Goal: Task Accomplishment & Management: Manage account settings

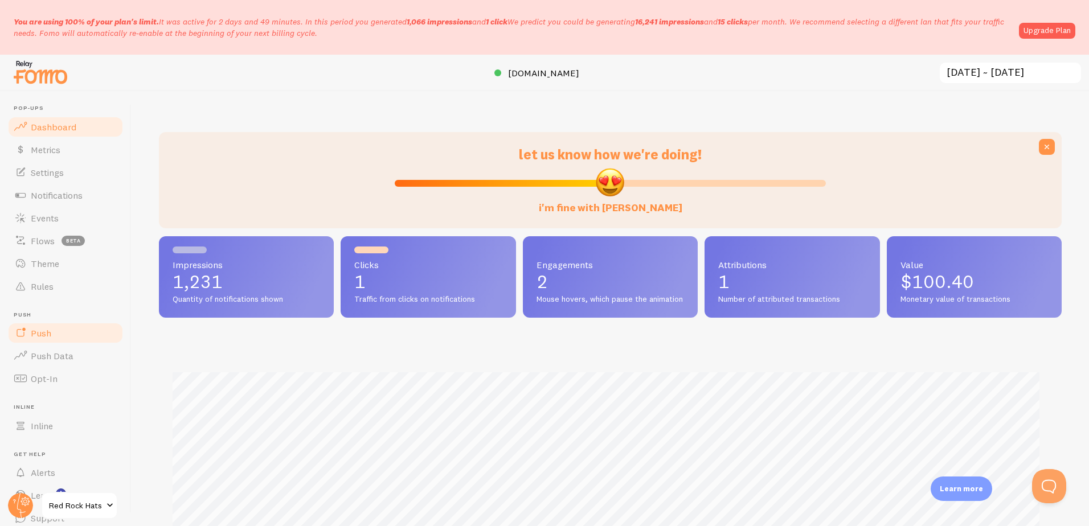
scroll to position [44, 0]
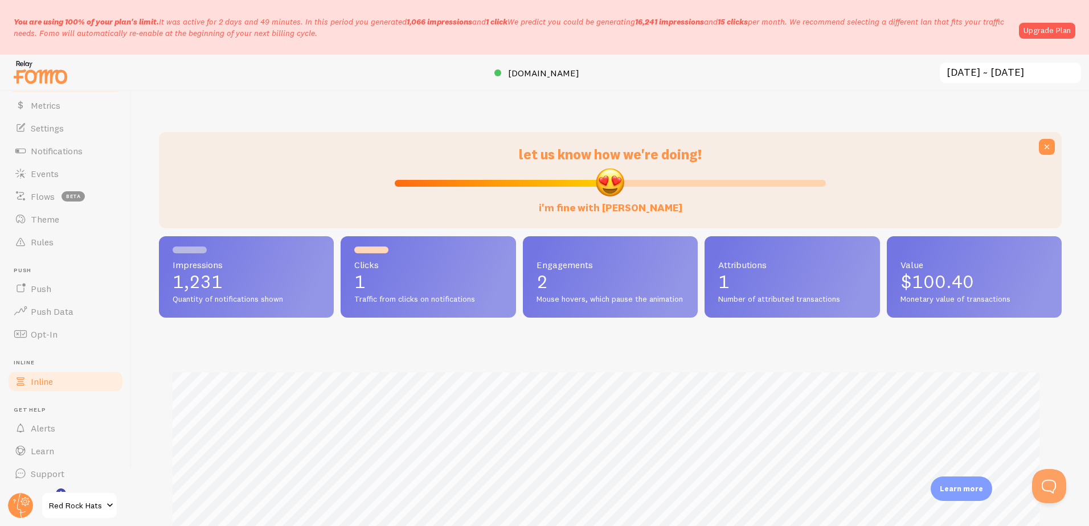
click at [68, 380] on link "Inline" at bounding box center [65, 381] width 117 height 23
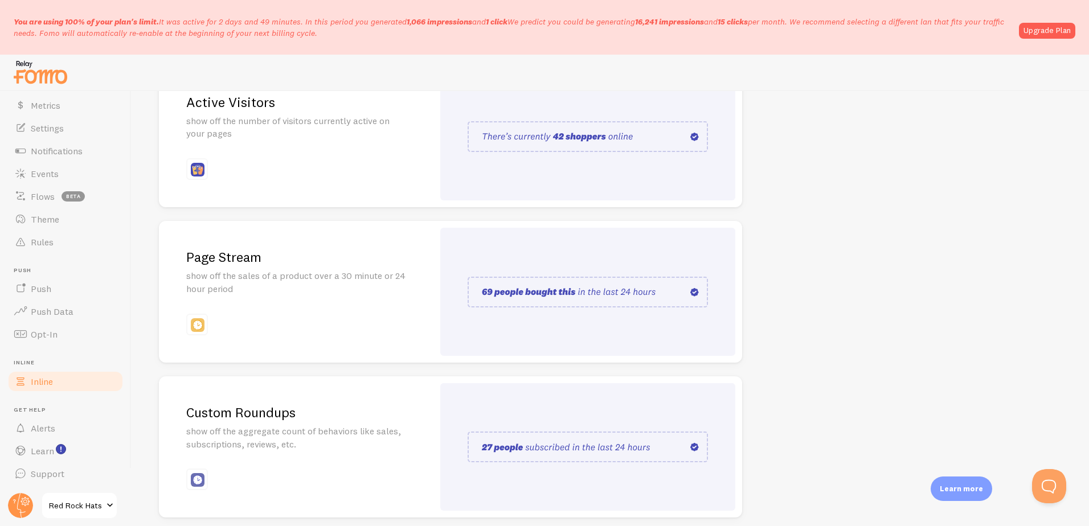
scroll to position [217, 0]
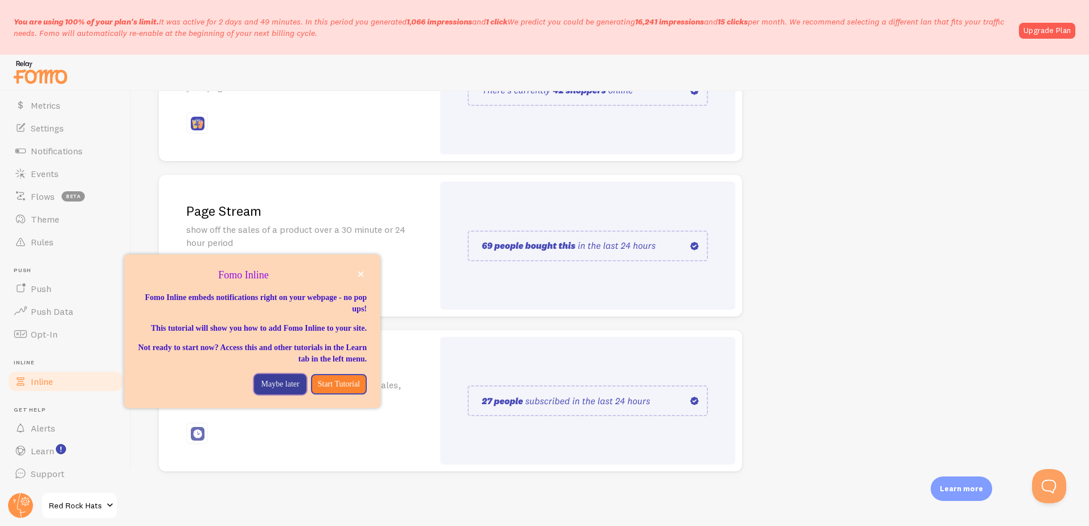
click at [266, 390] on p "Maybe later" at bounding box center [280, 384] width 38 height 11
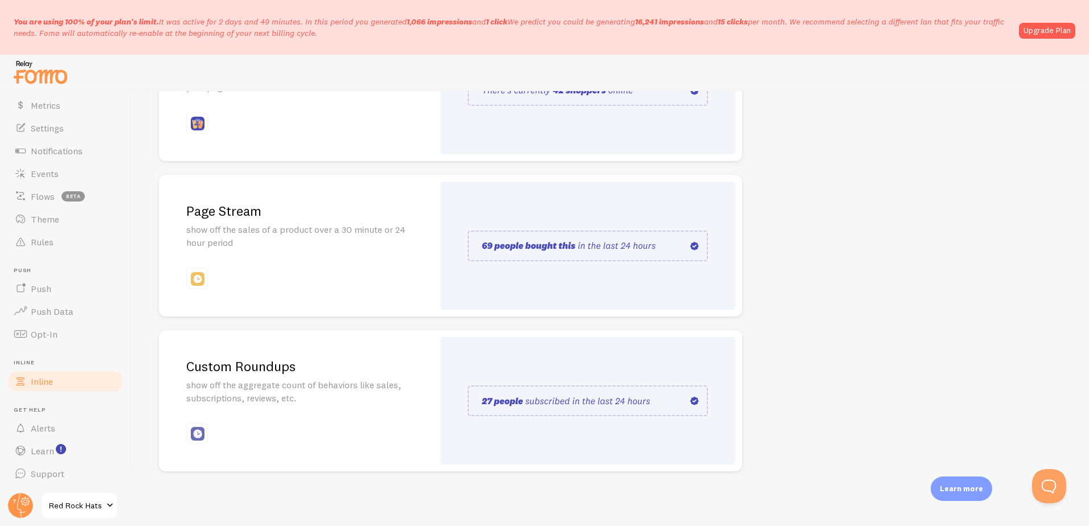
click at [83, 506] on span "Red Rock Hats" at bounding box center [76, 506] width 54 height 14
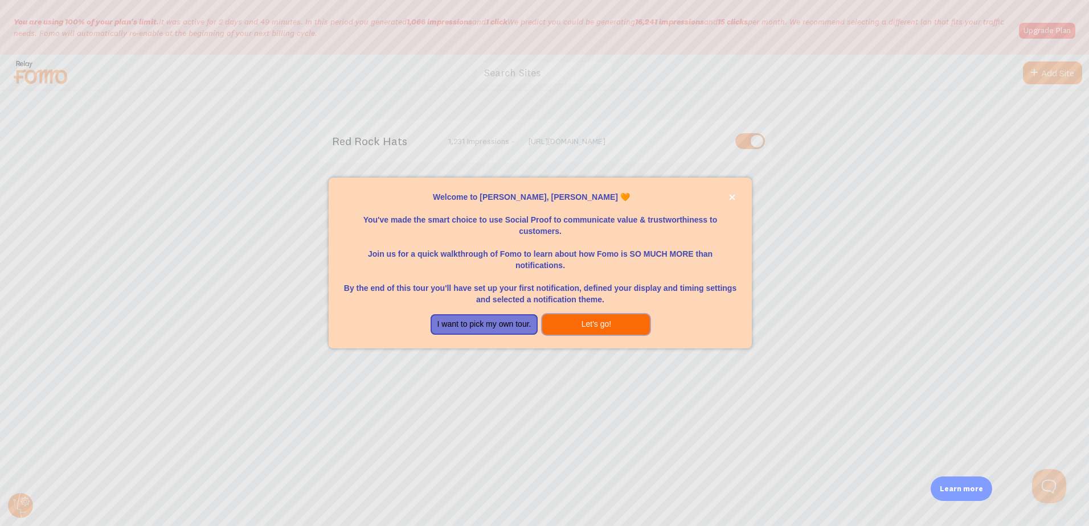
click at [592, 325] on button "Let's go!" at bounding box center [596, 324] width 108 height 20
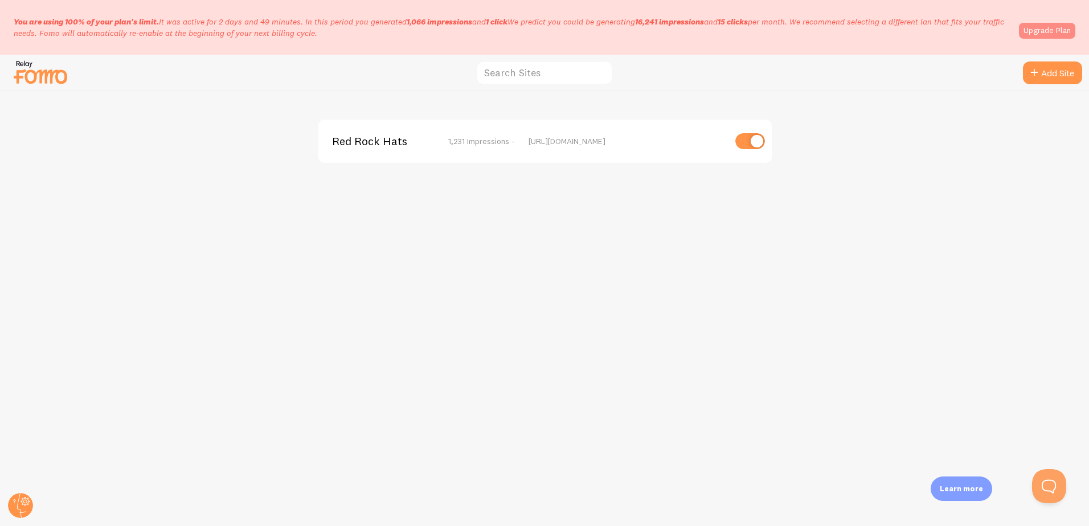
click at [1042, 32] on link "Upgrade Plan" at bounding box center [1047, 31] width 56 height 16
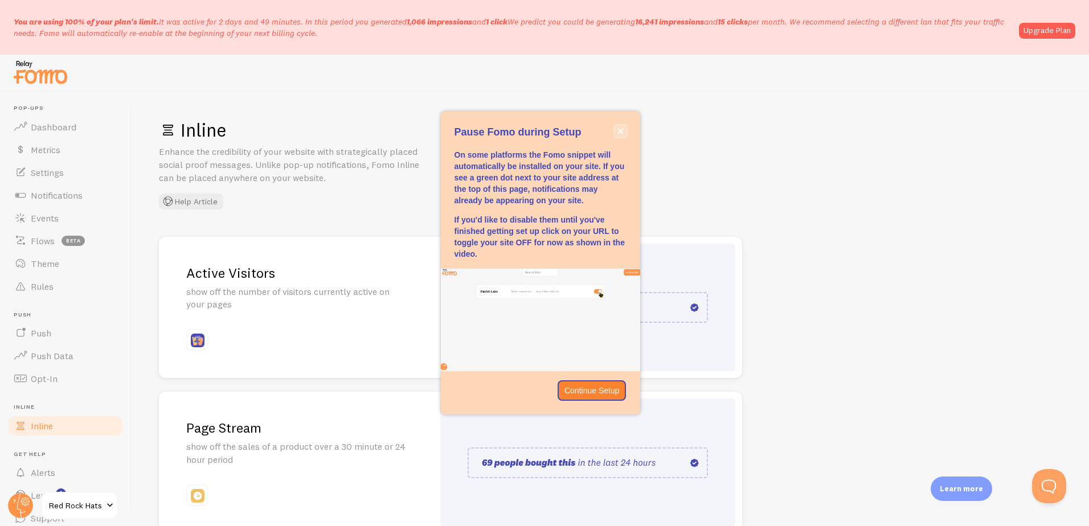
click at [622, 132] on icon "close," at bounding box center [620, 131] width 6 height 6
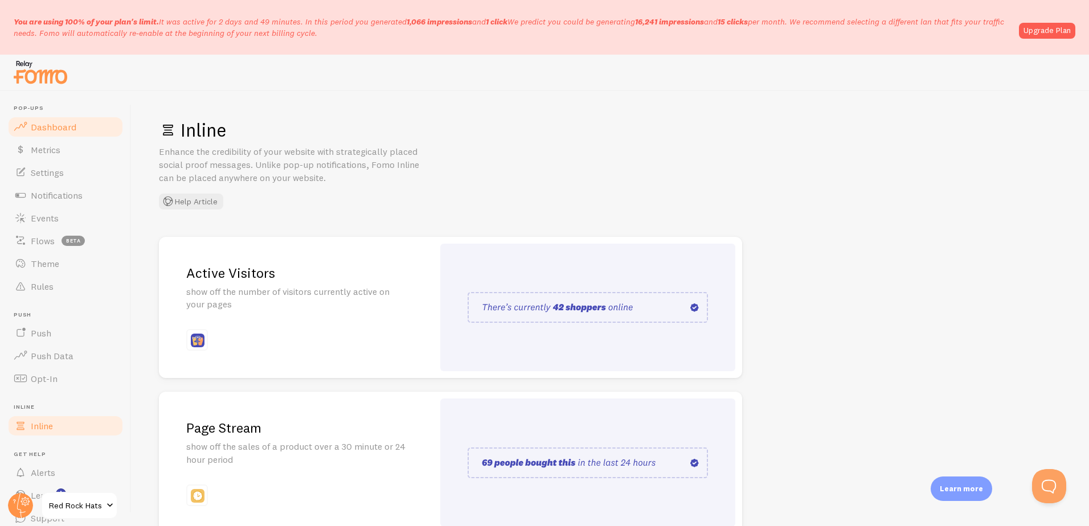
click at [54, 125] on span "Dashboard" at bounding box center [54, 126] width 46 height 11
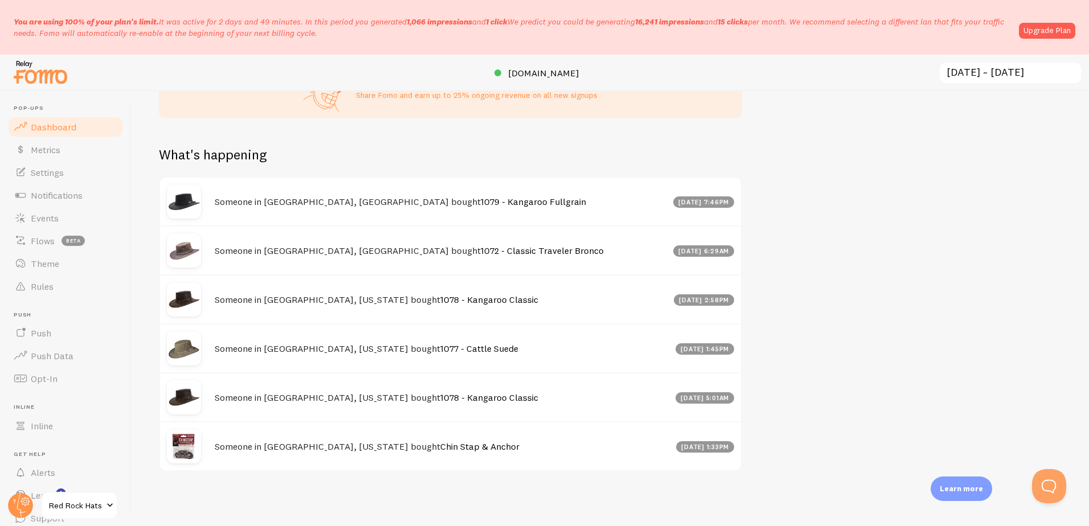
scroll to position [623, 0]
click at [55, 151] on span "Metrics" at bounding box center [46, 149] width 30 height 11
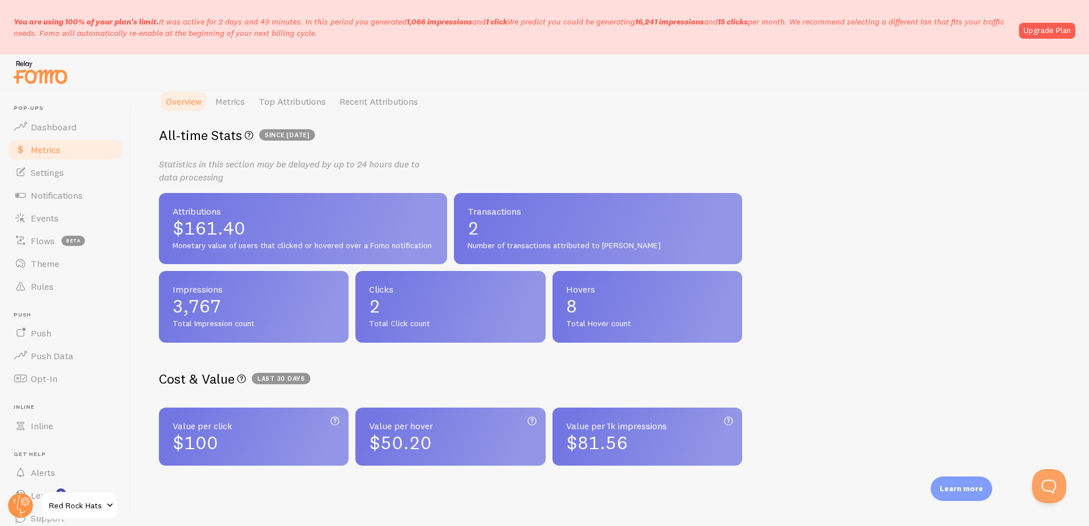
scroll to position [206, 0]
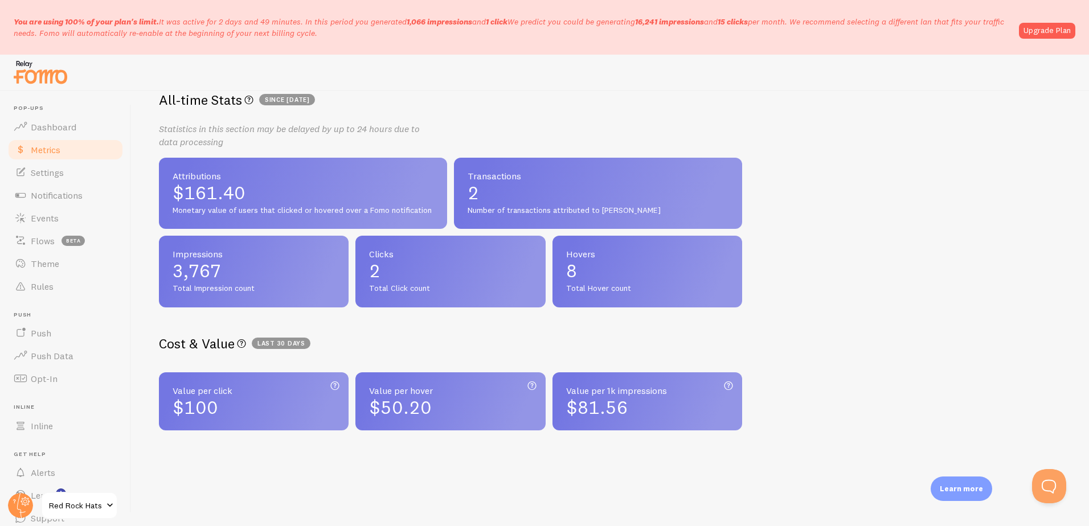
click at [844, 289] on div "Metrics Dashboard BETA Learn about your users and how they interact with Fomo W…" at bounding box center [610, 308] width 957 height 435
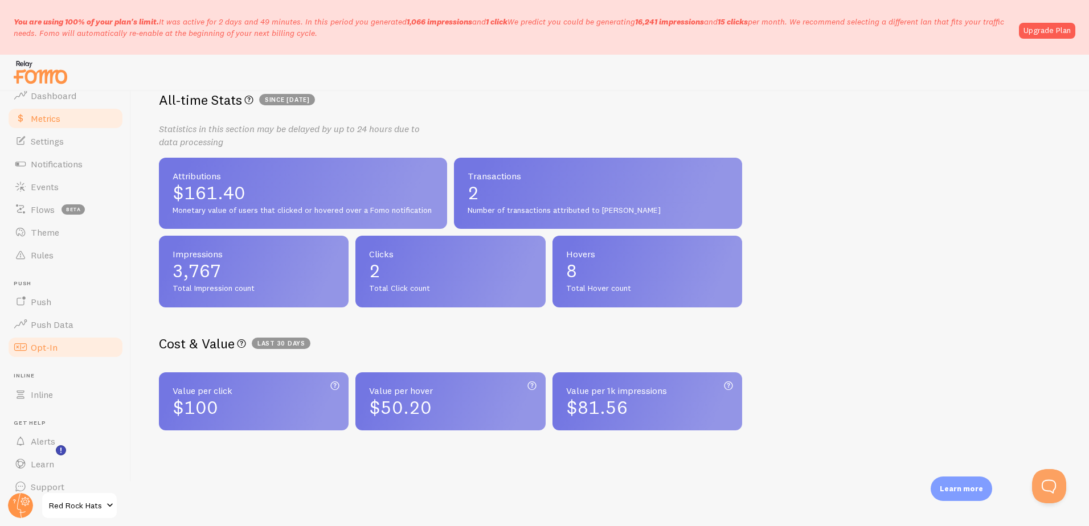
scroll to position [0, 0]
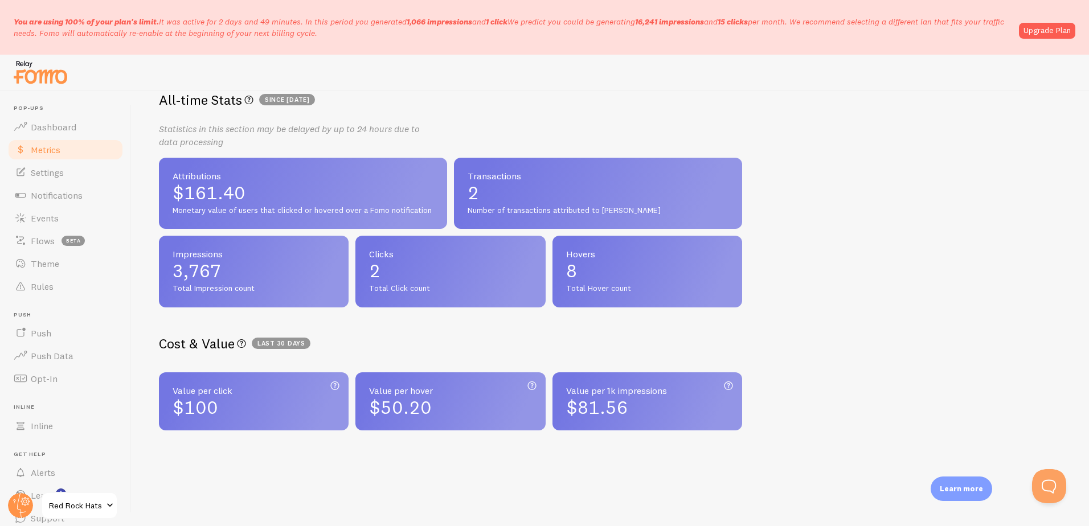
click at [620, 66] on div at bounding box center [544, 73] width 1089 height 36
click at [900, 198] on div "Metrics Dashboard BETA Learn about your users and how they interact with Fomo W…" at bounding box center [610, 308] width 957 height 435
click at [1041, 31] on link "Upgrade Plan" at bounding box center [1047, 31] width 56 height 16
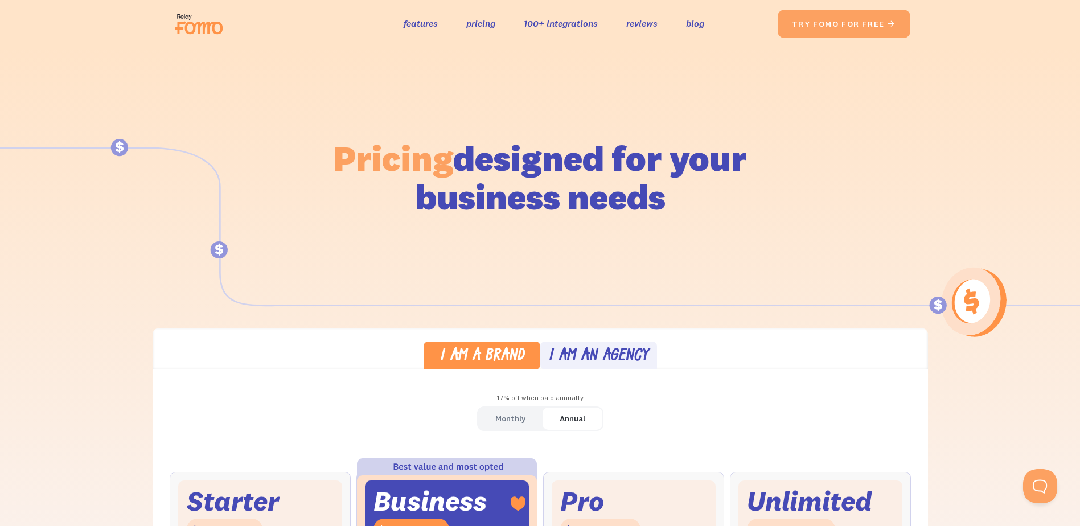
click at [193, 27] on img at bounding box center [202, 24] width 64 height 36
click at [428, 24] on link "features" at bounding box center [421, 23] width 34 height 17
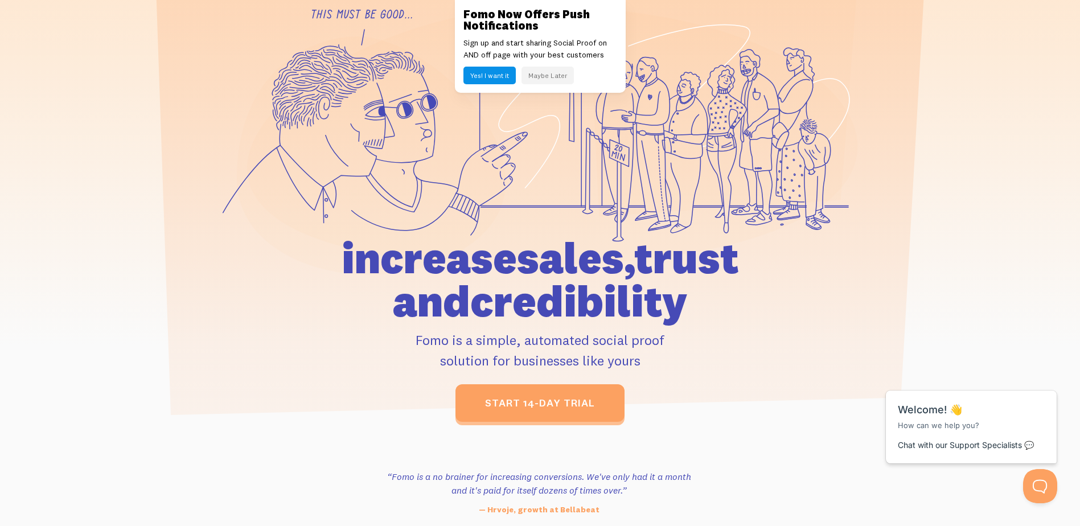
scroll to position [57, 0]
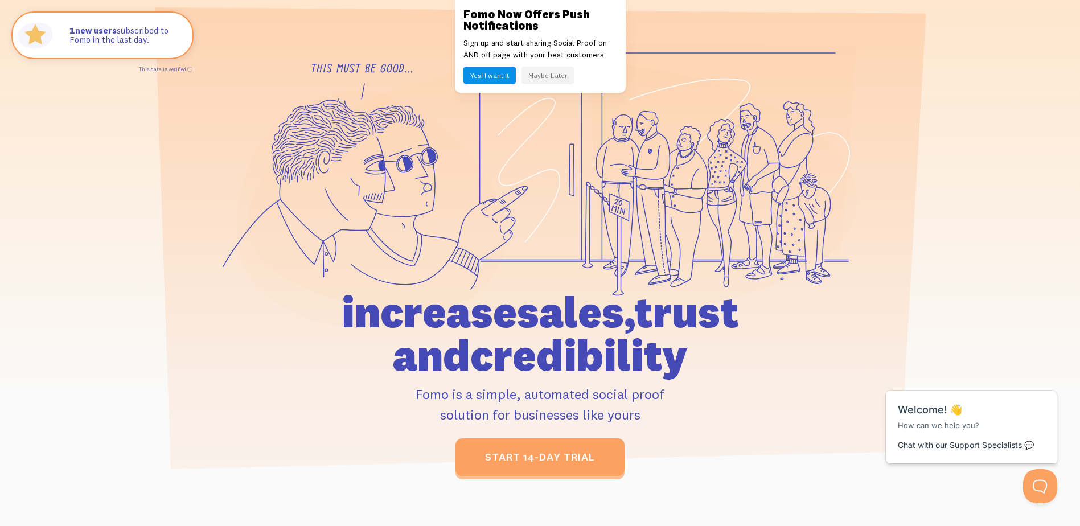
click at [544, 79] on button "Maybe Later" at bounding box center [548, 76] width 52 height 18
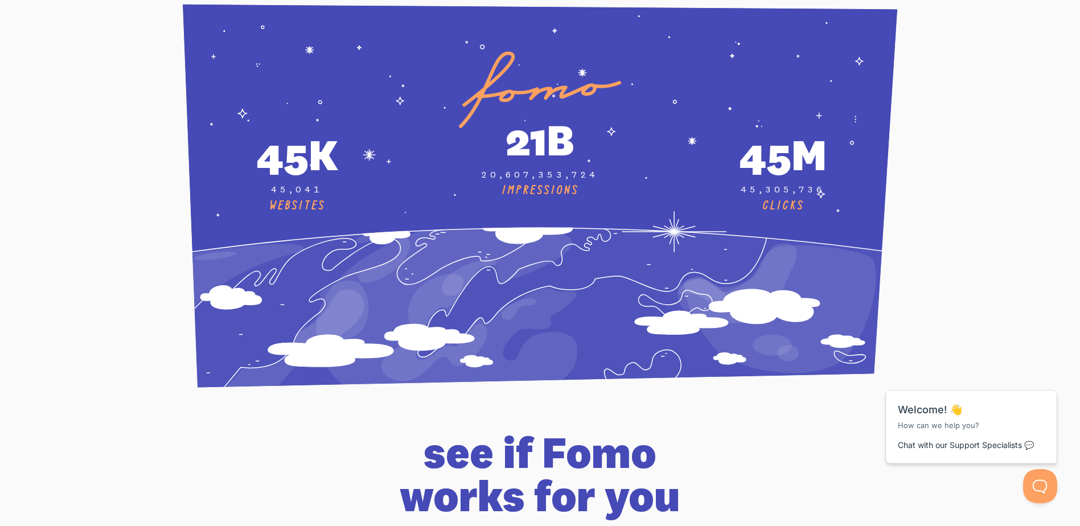
scroll to position [4214, 0]
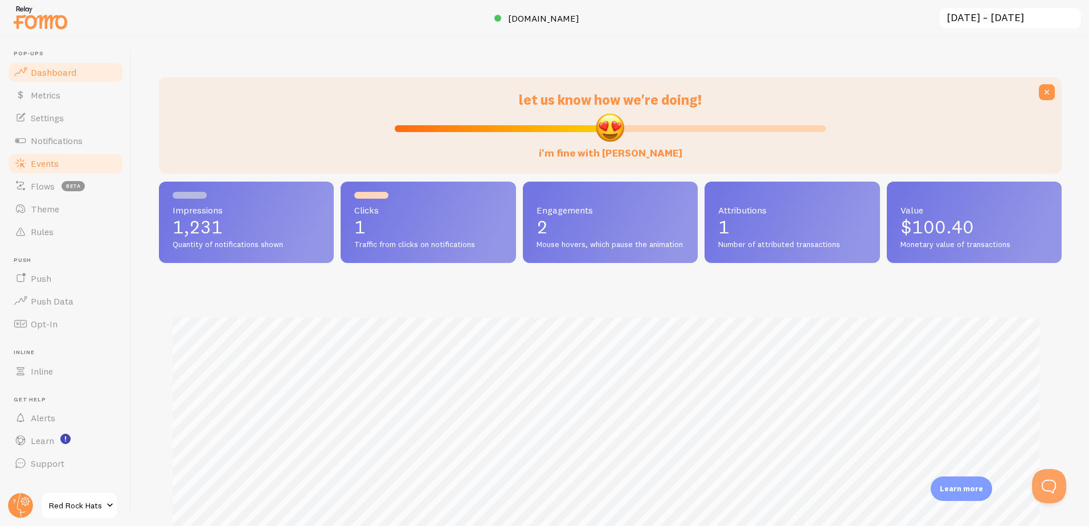
click at [50, 165] on span "Events" at bounding box center [45, 163] width 28 height 11
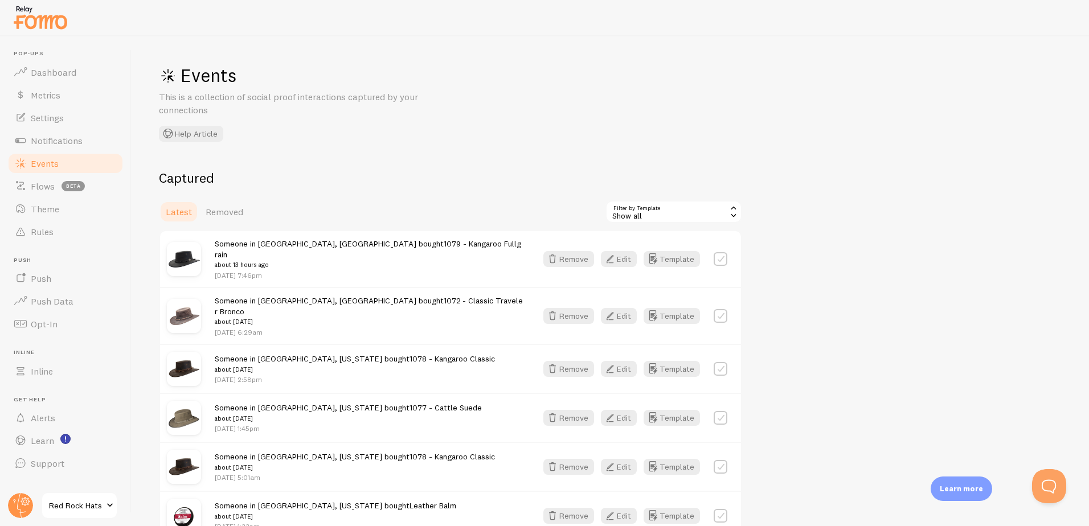
scroll to position [57, 0]
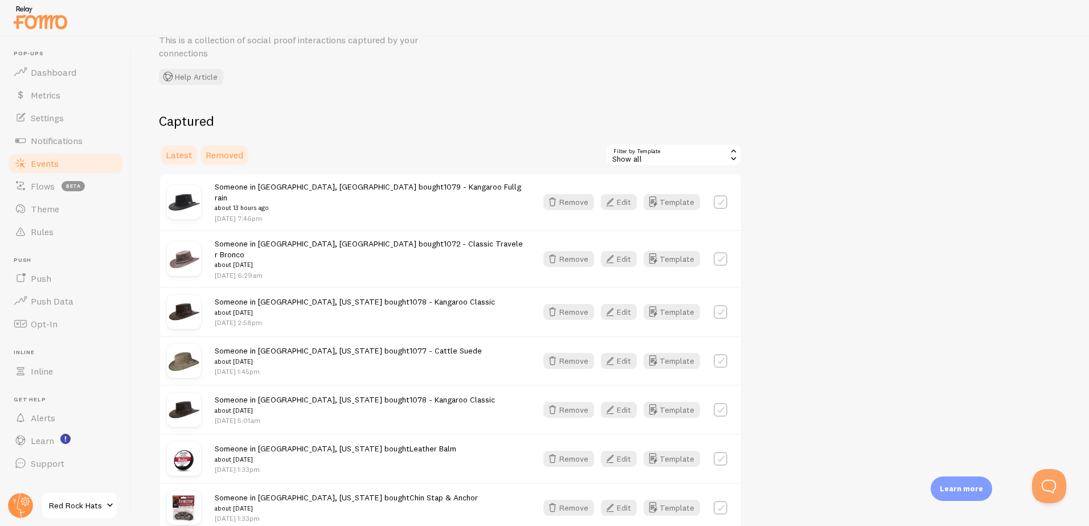
click at [204, 143] on link "Removed" at bounding box center [224, 154] width 51 height 23
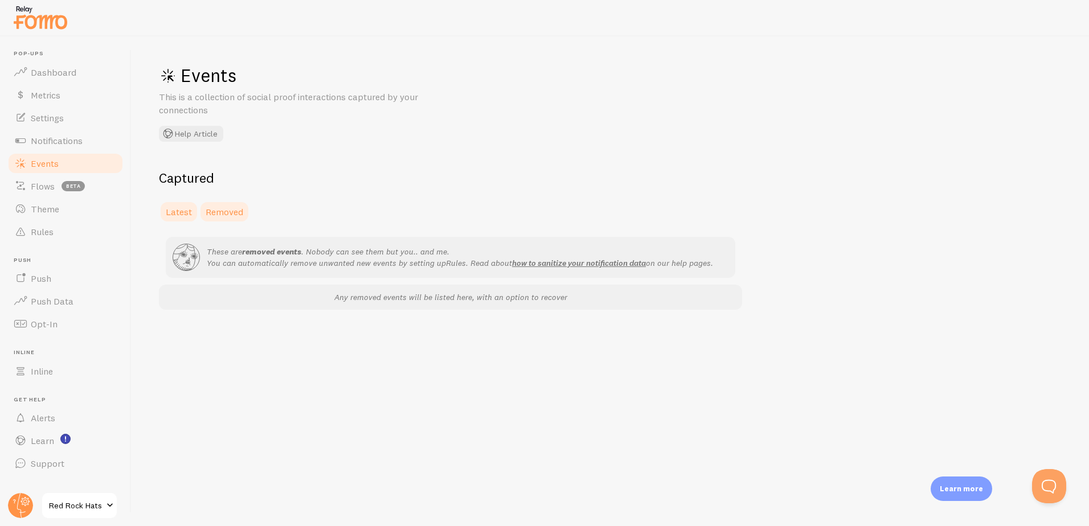
click at [178, 207] on span "Latest" at bounding box center [179, 211] width 26 height 11
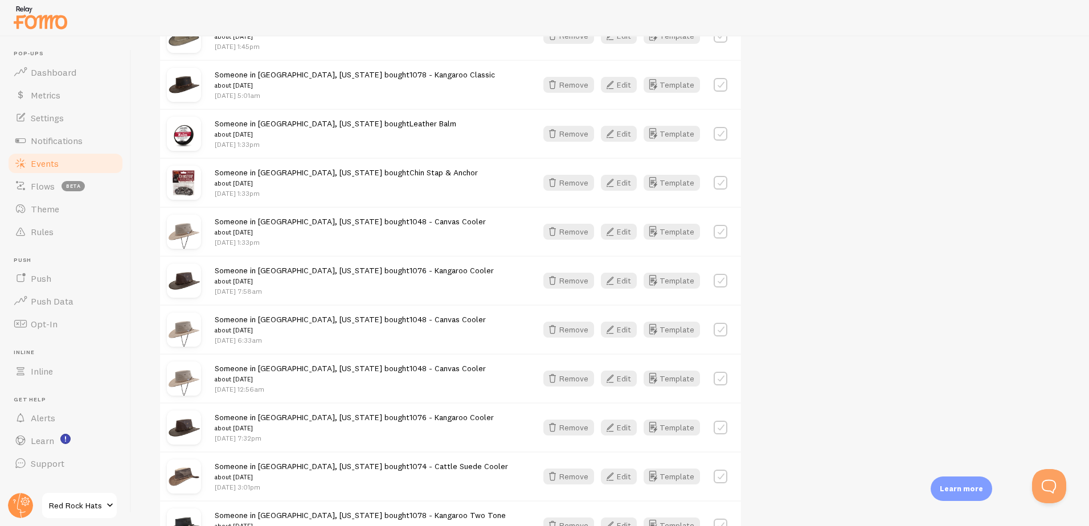
scroll to position [399, 0]
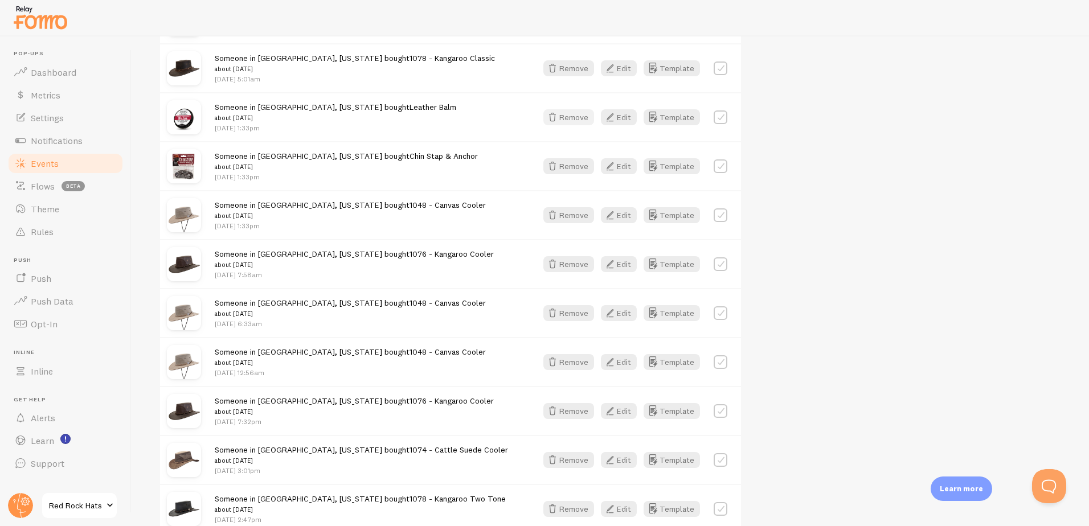
click at [577, 109] on button "Remove" at bounding box center [568, 117] width 51 height 16
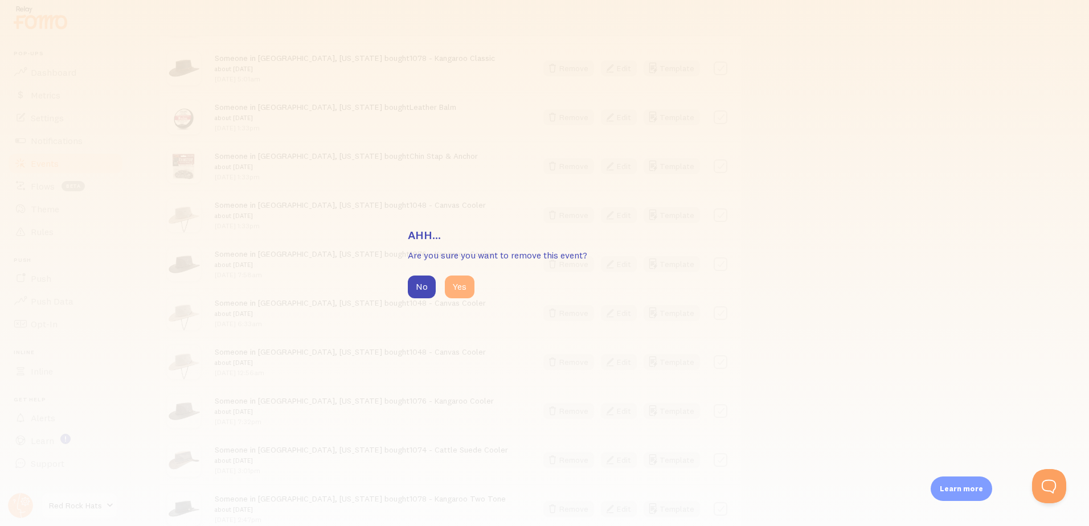
click at [457, 289] on button "Yes" at bounding box center [460, 287] width 30 height 23
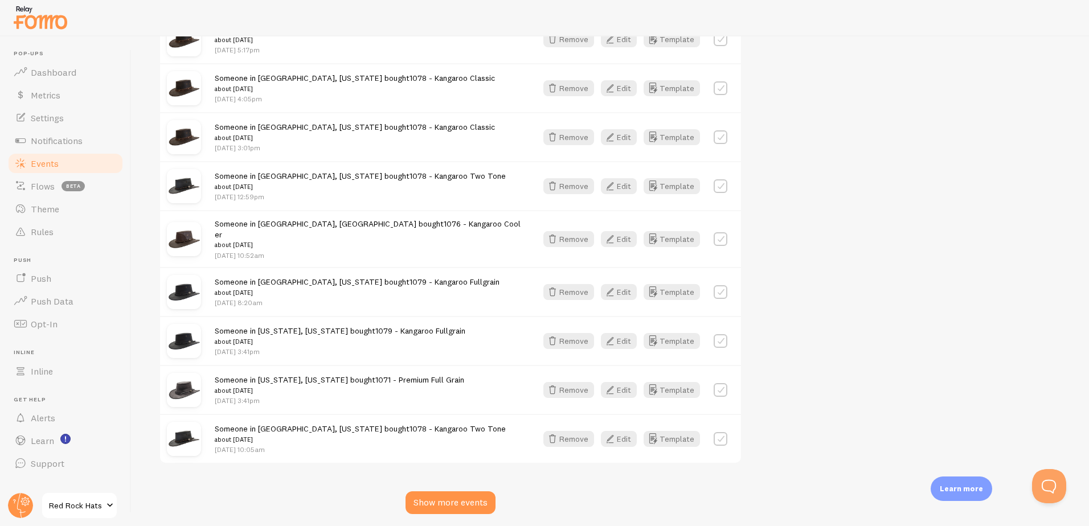
scroll to position [1230, 0]
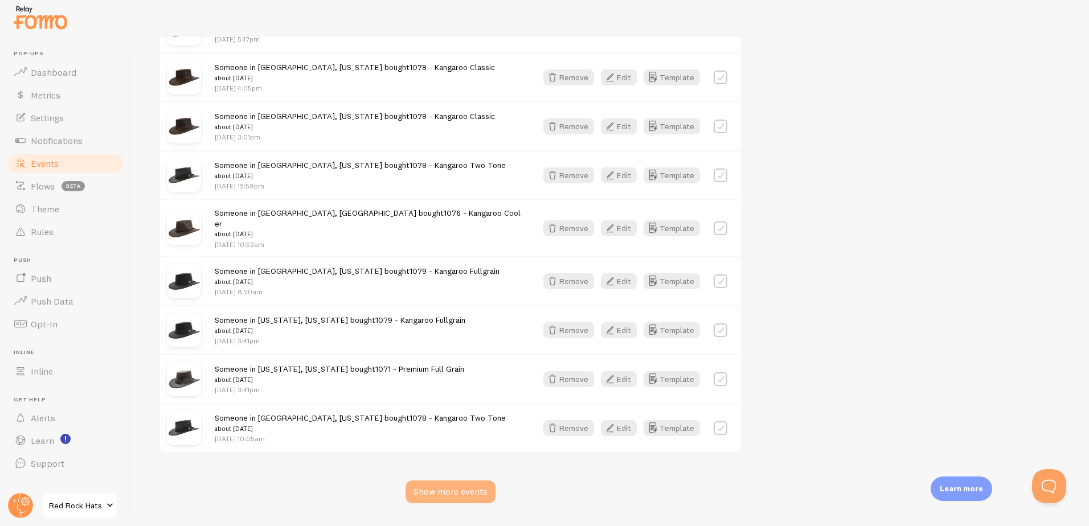
click at [452, 481] on div "Show more events" at bounding box center [450, 492] width 90 height 23
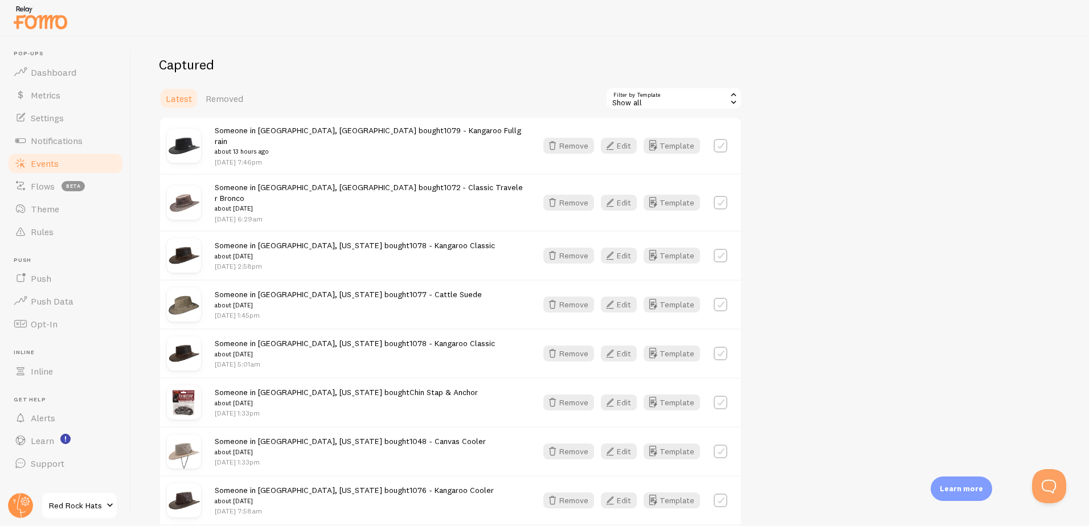
scroll to position [114, 0]
click at [55, 79] on link "Dashboard" at bounding box center [65, 72] width 117 height 23
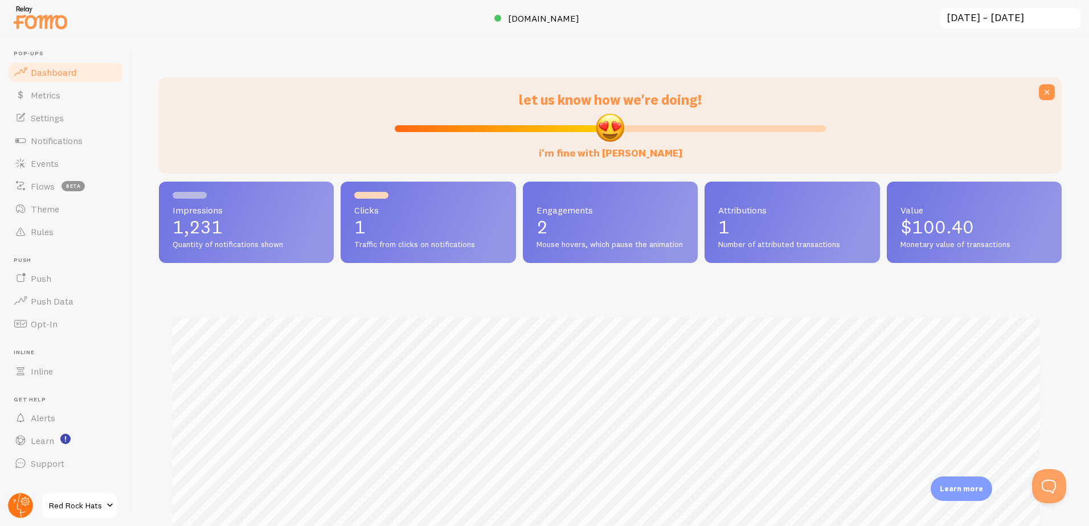
click at [15, 504] on circle at bounding box center [20, 505] width 25 height 25
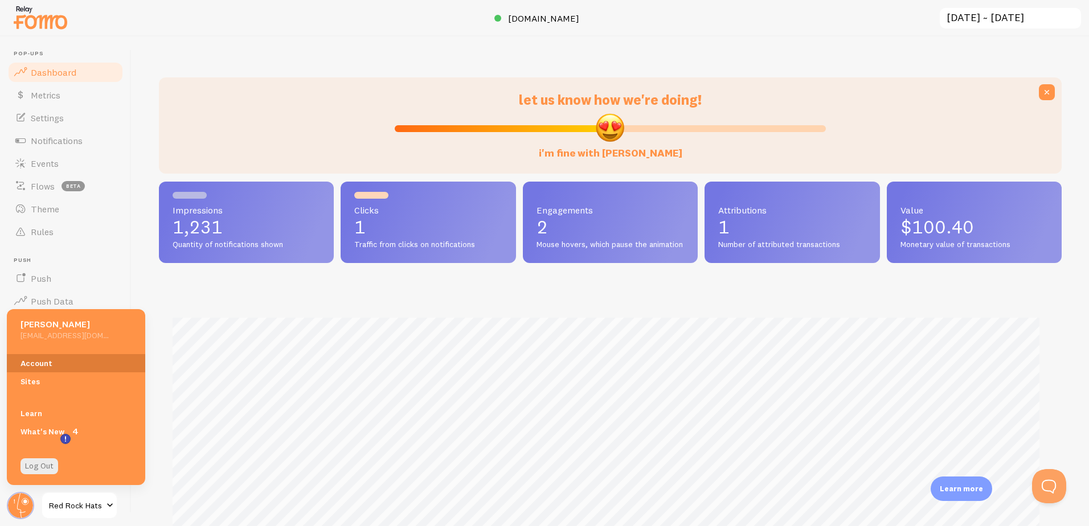
click at [48, 367] on link "Account" at bounding box center [76, 363] width 138 height 18
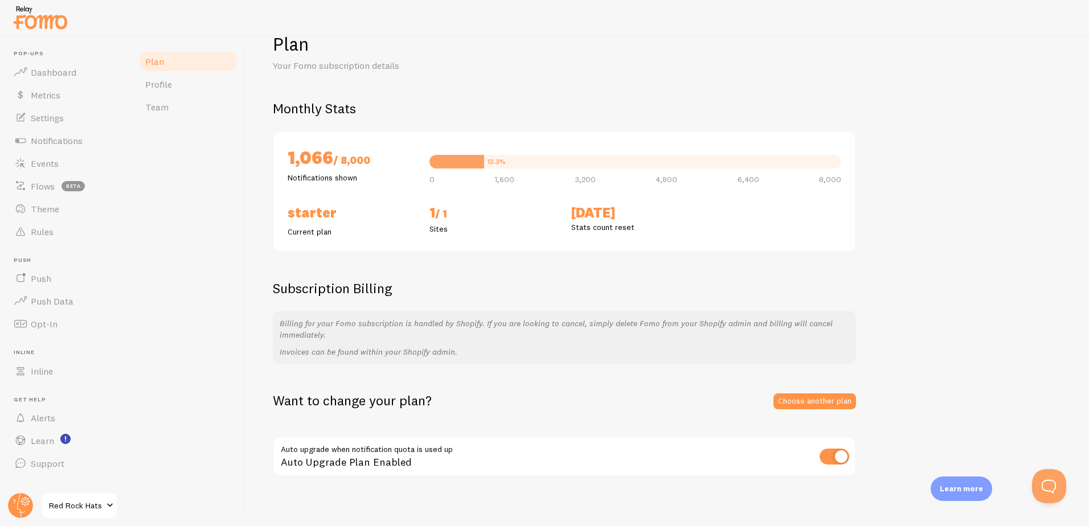
scroll to position [38, 0]
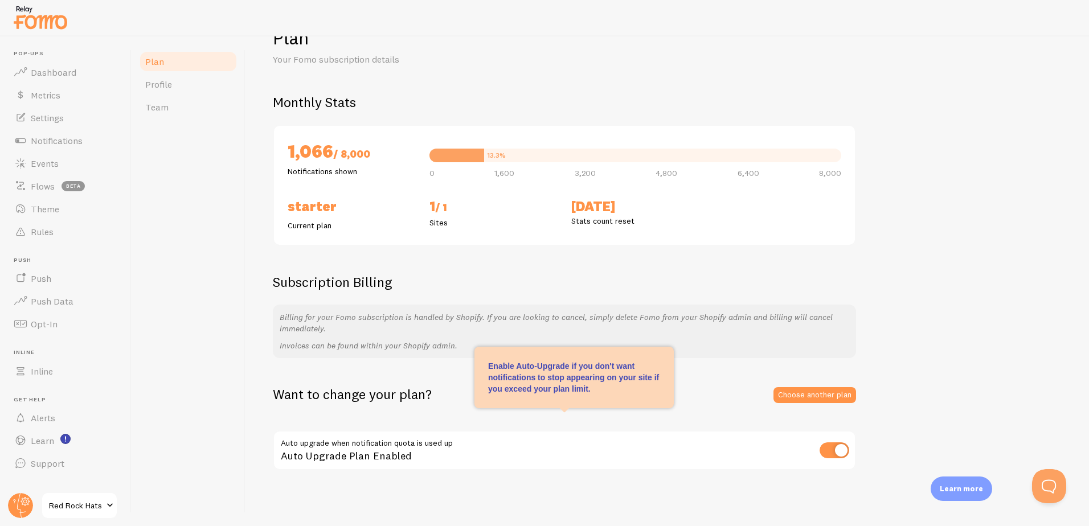
click at [836, 452] on input "checkbox" at bounding box center [834, 450] width 30 height 16
checkbox input "false"
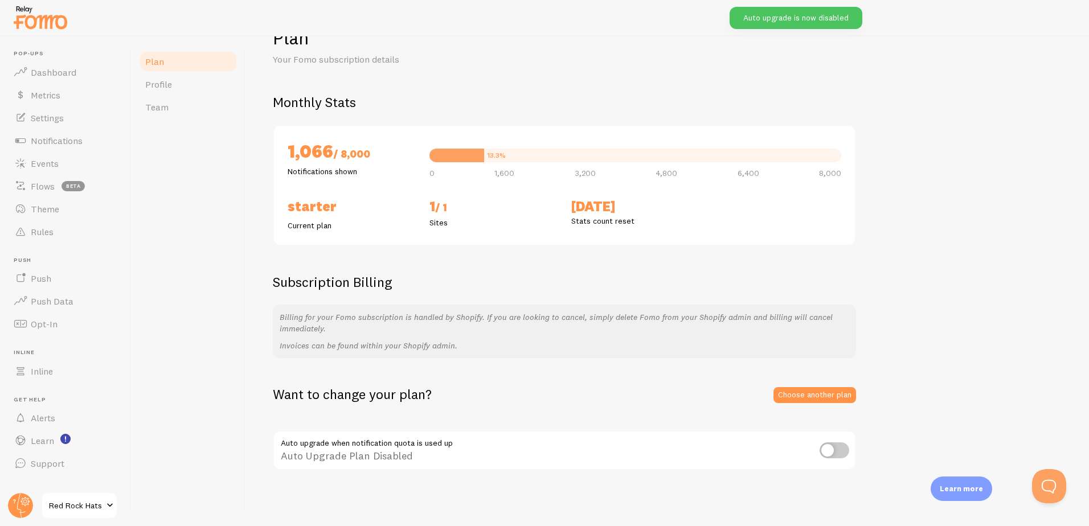
click at [899, 425] on div "Want to change your plan? Choose another plan Auto upgrade when notification qu…" at bounding box center [667, 428] width 789 height 86
click at [206, 272] on div "Plan Profile Team" at bounding box center [189, 281] width 114 height 490
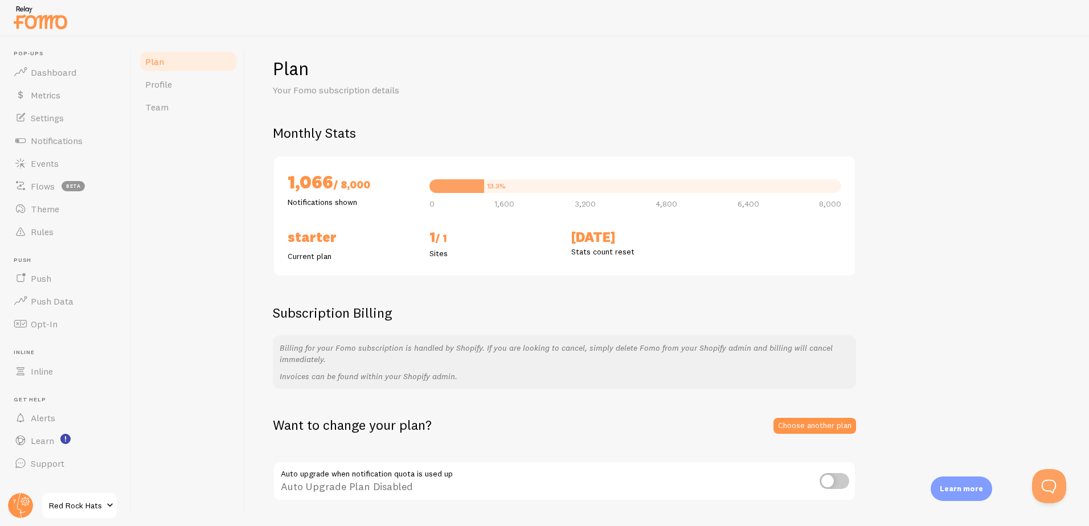
scroll to position [0, 0]
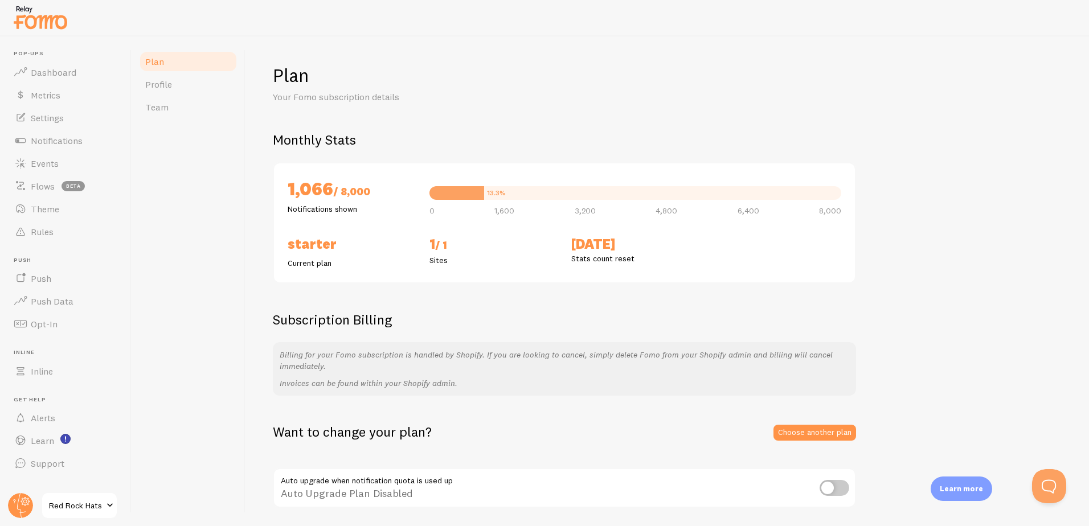
click at [1010, 248] on div "Monthly Stats 1,066 / 8,000 Notifications shown 13.3% 0 1,600 3,200 4,800 6,400…" at bounding box center [667, 207] width 789 height 153
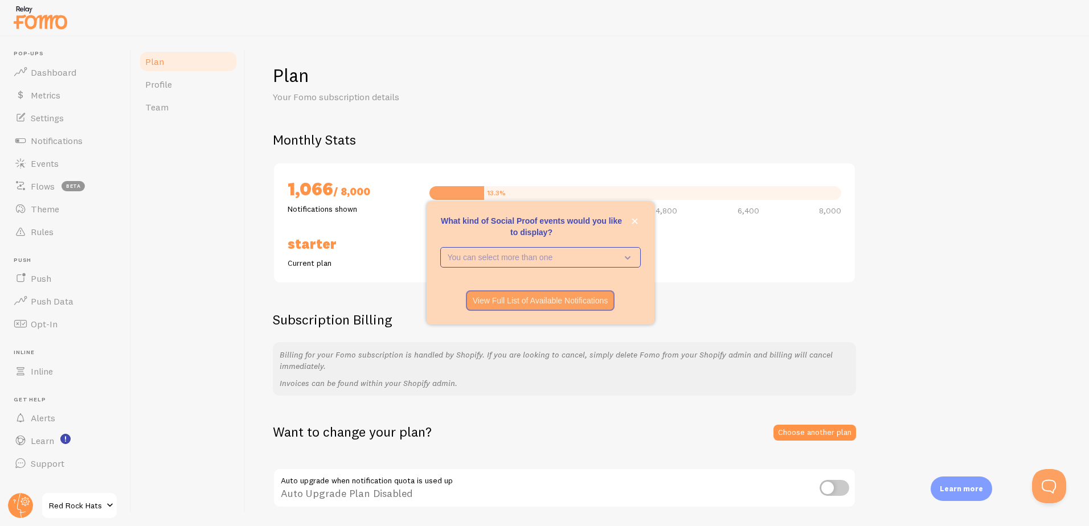
click at [807, 108] on div "Plan Your Fomo subscription details Monthly Stats 1,066 / 8,000 Notifications s…" at bounding box center [667, 286] width 789 height 445
